Goal: Information Seeking & Learning: Find specific page/section

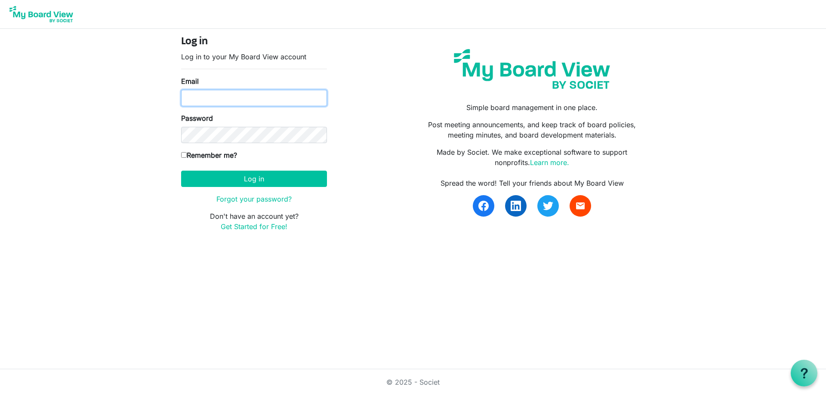
click at [225, 96] on input "Email" at bounding box center [254, 98] width 146 height 16
type input "[PERSON_NAME][EMAIL_ADDRESS][PERSON_NAME][DOMAIN_NAME]"
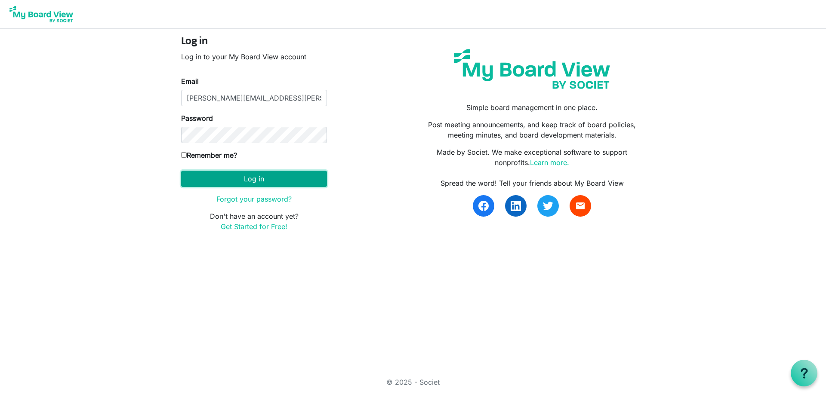
click at [220, 179] on button "Log in" at bounding box center [254, 179] width 146 height 16
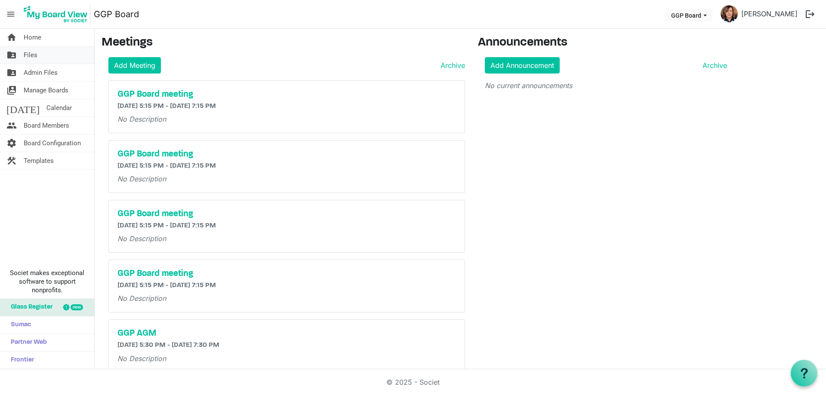
click at [38, 55] on link "folder_shared Files" at bounding box center [47, 54] width 94 height 17
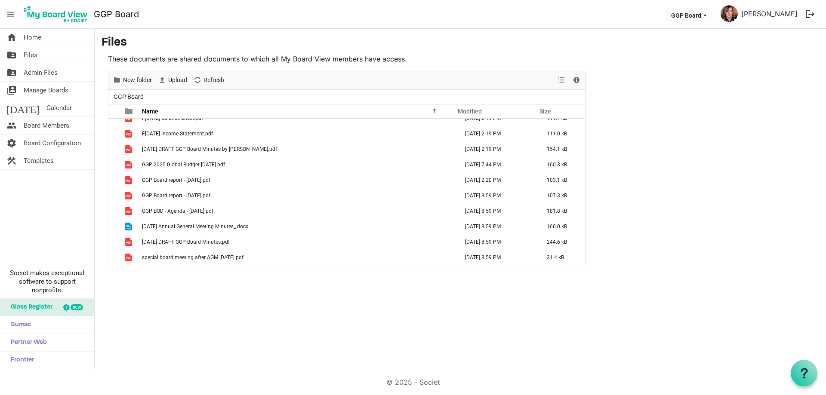
scroll to position [273, 0]
click at [28, 49] on span "Files" at bounding box center [31, 54] width 14 height 17
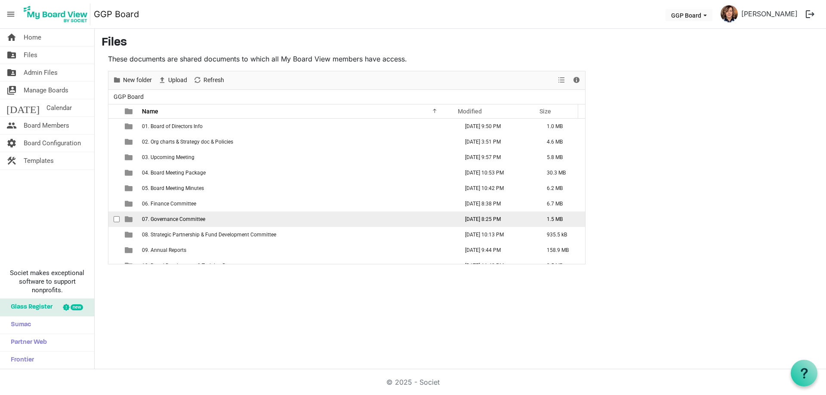
click at [195, 219] on span "07. Governance Committee" at bounding box center [173, 219] width 63 height 6
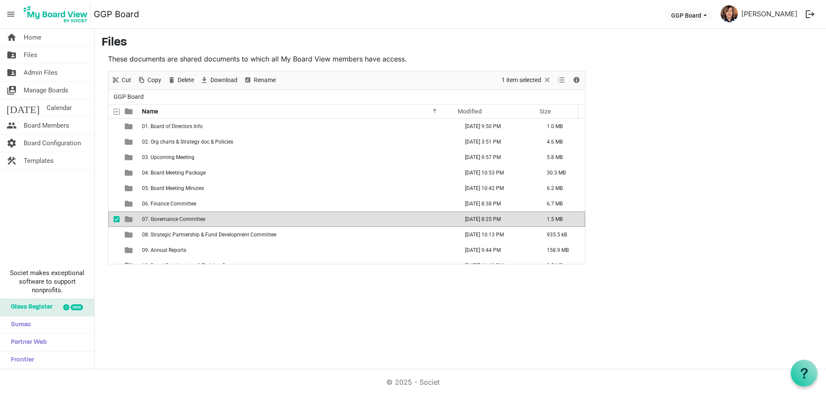
click at [195, 219] on span "07. Governance Committee" at bounding box center [173, 219] width 63 height 6
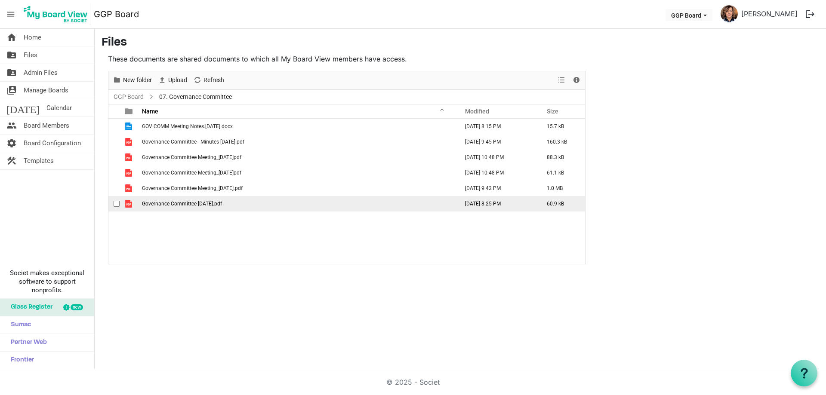
click at [220, 204] on span "Governance Committee Sept 30 2024.pdf" at bounding box center [182, 204] width 80 height 6
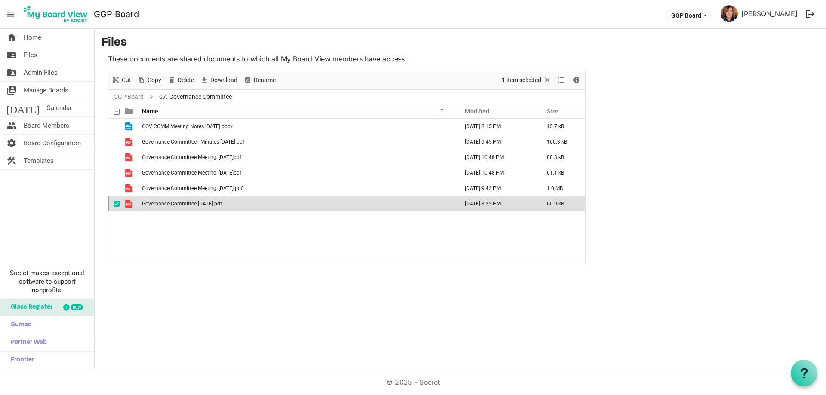
click at [220, 204] on span "Governance Committee Sept 30 2024.pdf" at bounding box center [182, 204] width 80 height 6
